Goal: Communication & Community: Participate in discussion

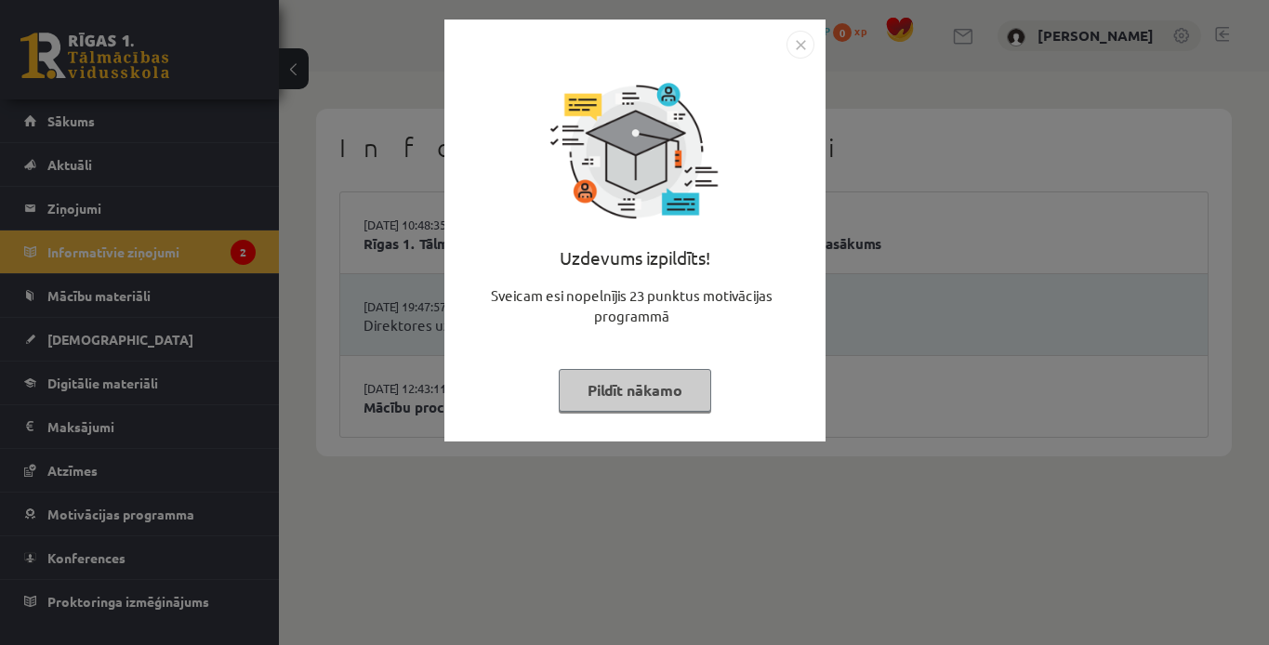
click at [365, 300] on div "Uzdevums izpildīts! Sveicam esi nopelnījis 23 punktus motivācijas programmā Pil…" at bounding box center [634, 322] width 1269 height 645
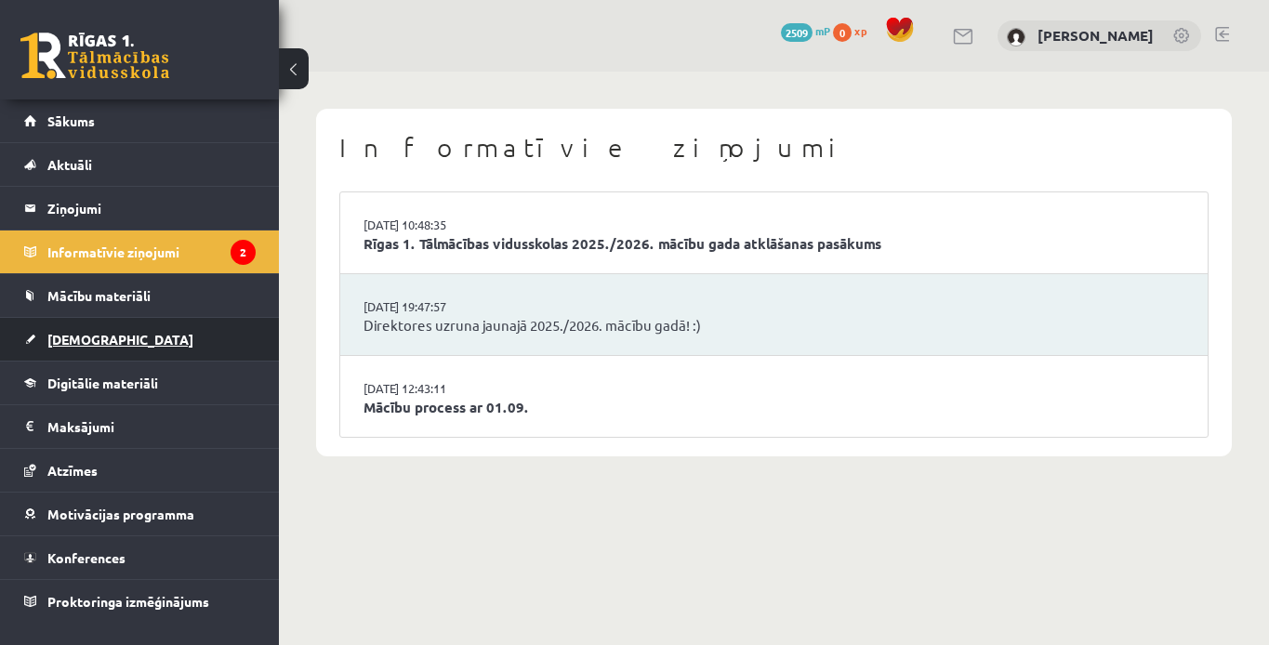
click at [113, 345] on link "[DEMOGRAPHIC_DATA]" at bounding box center [139, 339] width 231 height 43
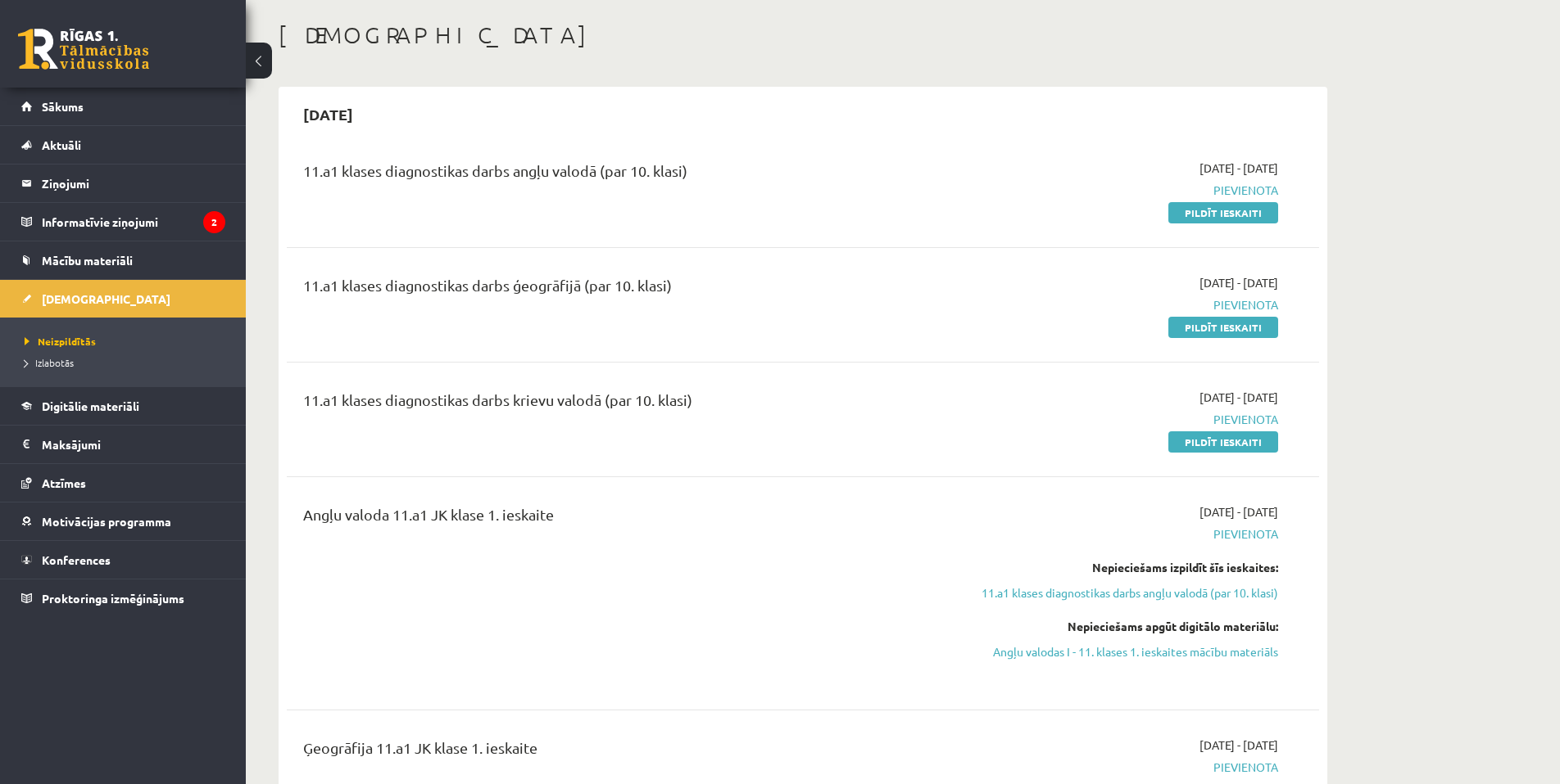
scroll to position [20, 0]
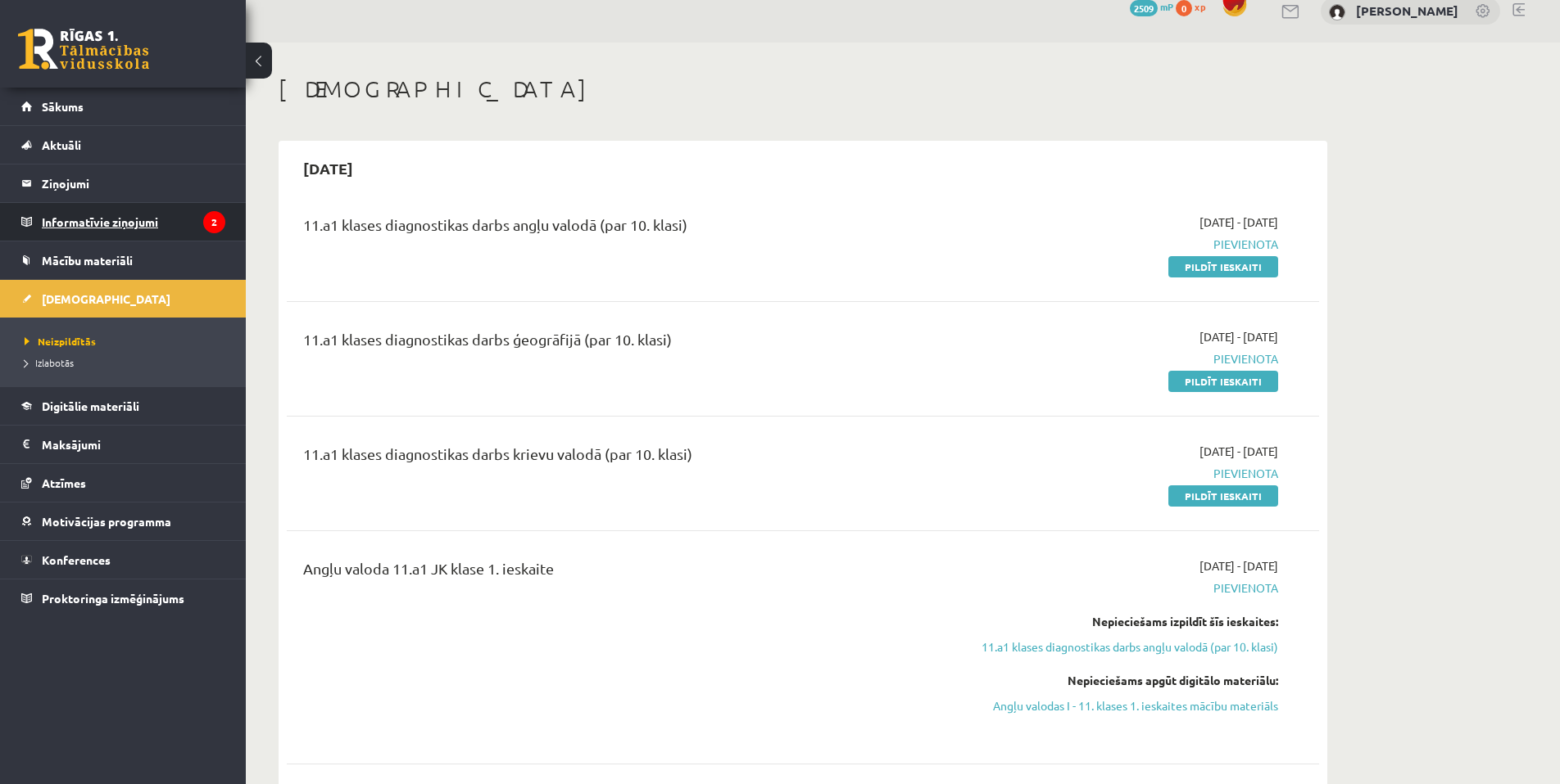
click at [150, 217] on legend "Informatīvie ziņojumi 2" at bounding box center [133, 222] width 183 height 38
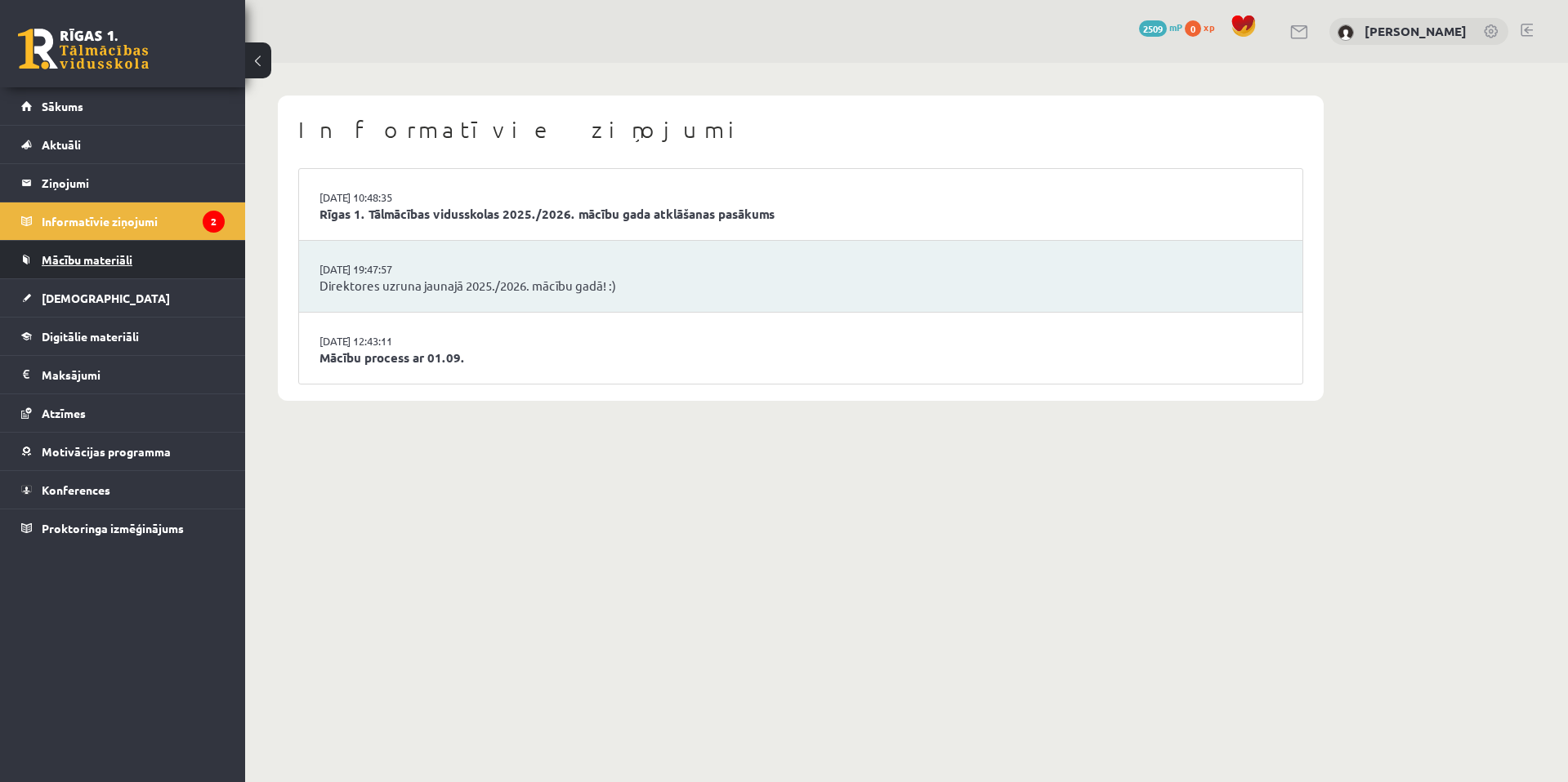
click at [124, 258] on span "Mācību materiāli" at bounding box center [86, 259] width 91 height 15
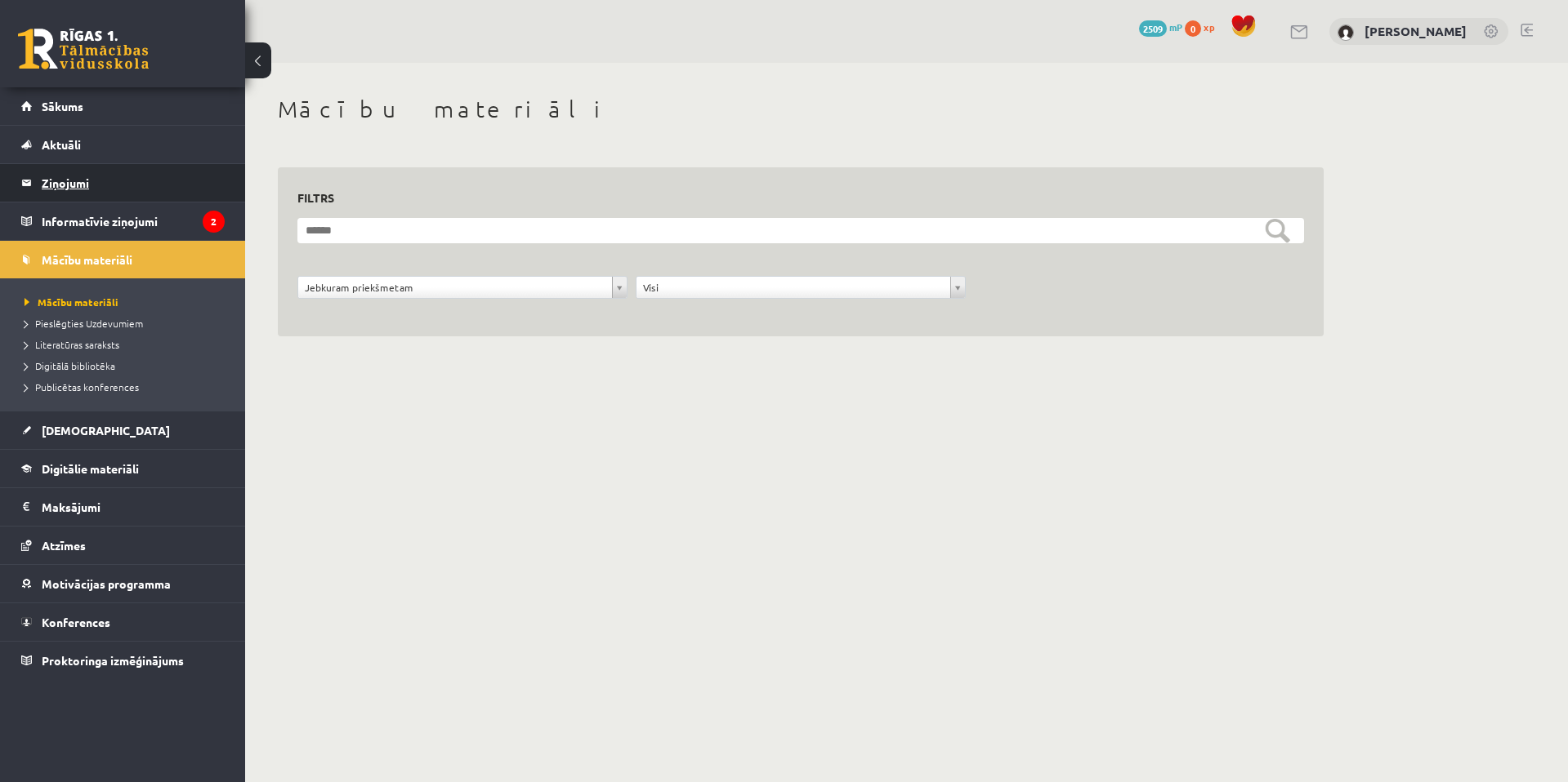
click at [135, 193] on legend "Ziņojumi 0" at bounding box center [133, 183] width 183 height 38
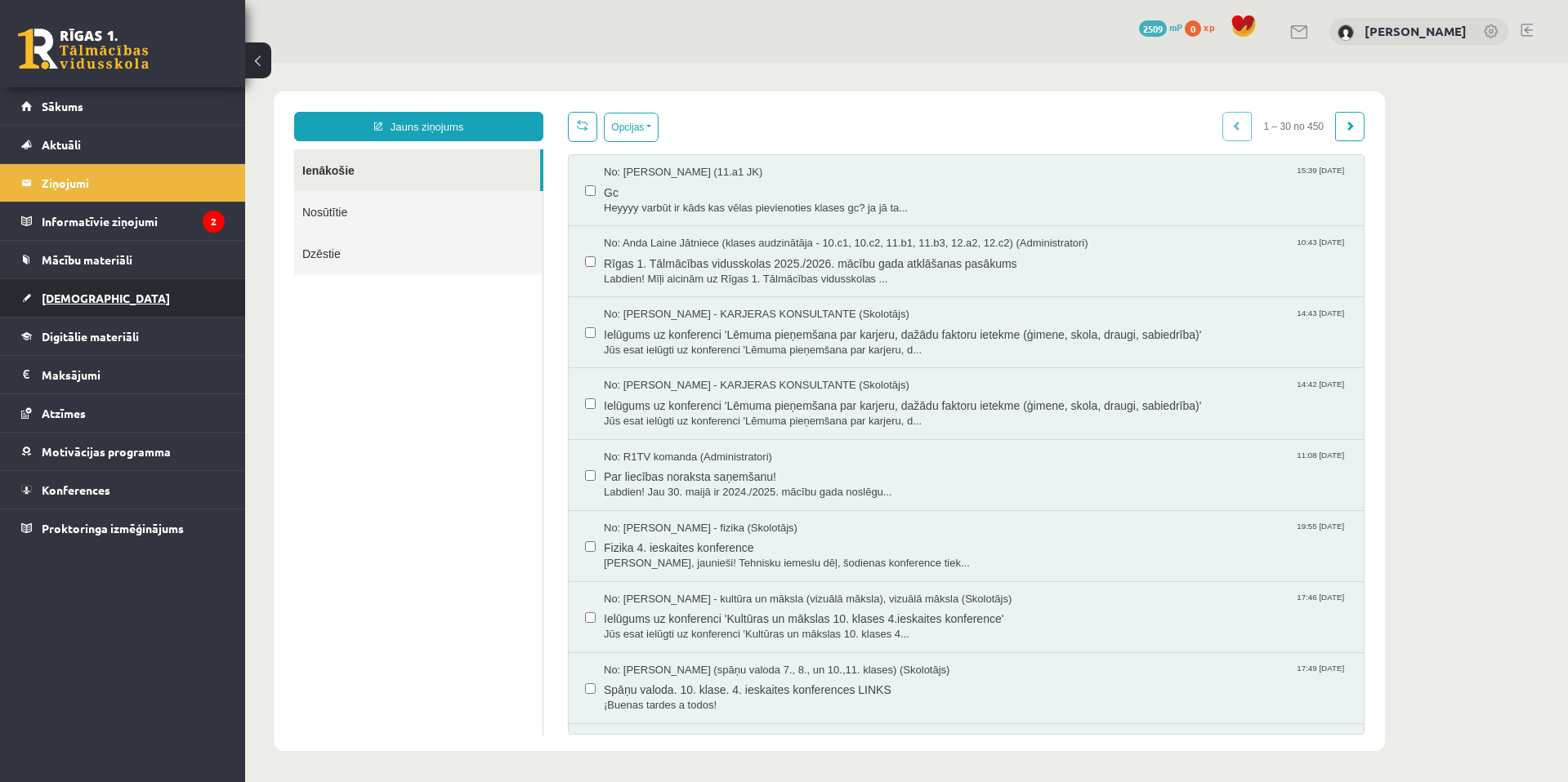
click at [143, 307] on link "[DEMOGRAPHIC_DATA]" at bounding box center [122, 298] width 203 height 38
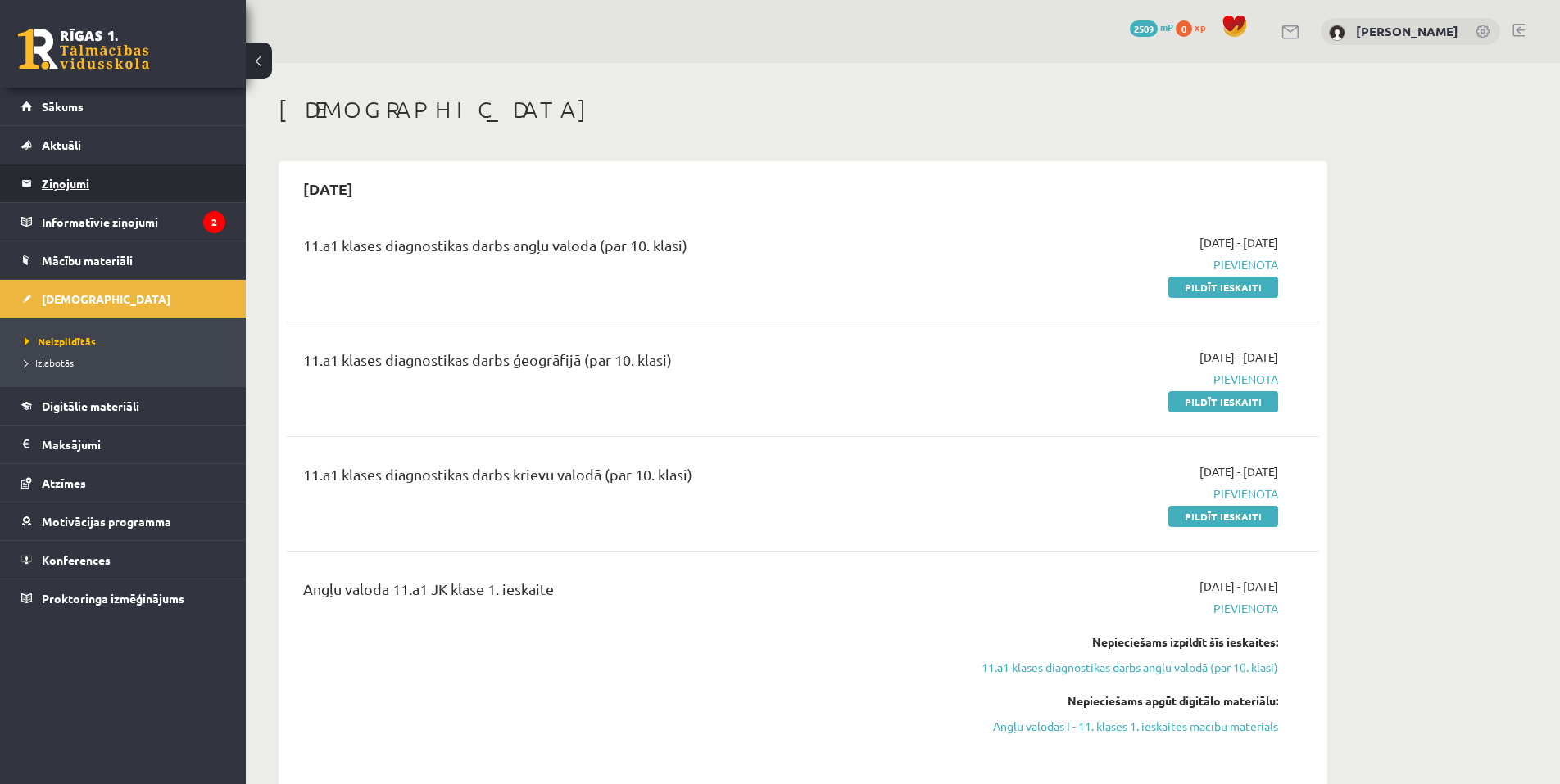
click at [97, 186] on legend "Ziņojumi 0" at bounding box center [133, 183] width 183 height 38
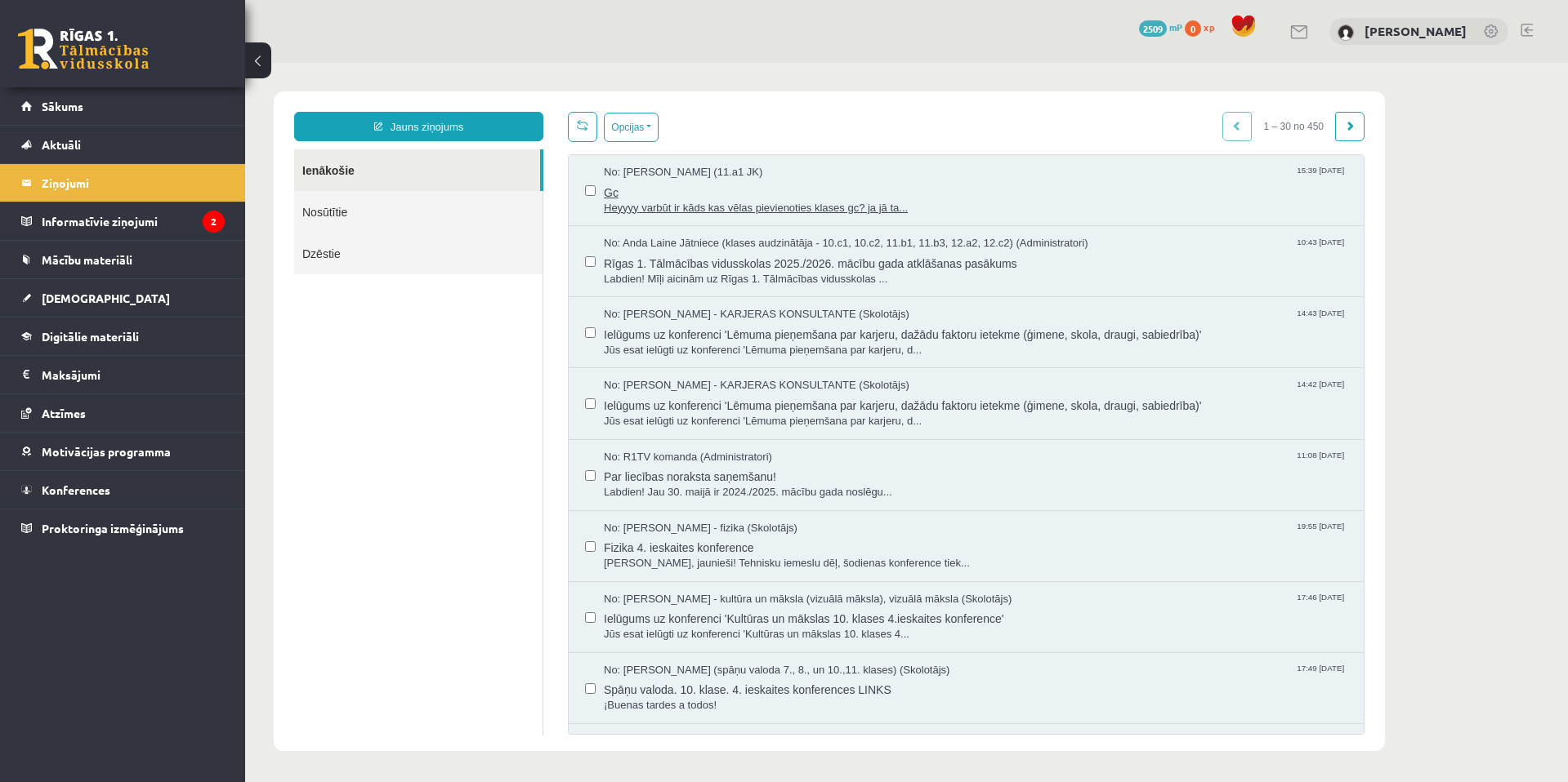
click at [817, 203] on span "Heyyyy varbūt ir kāds kas vēlas pievienoties klases gc? ja jā ta..." at bounding box center [976, 209] width 744 height 16
